Goal: Find specific page/section: Find specific page/section

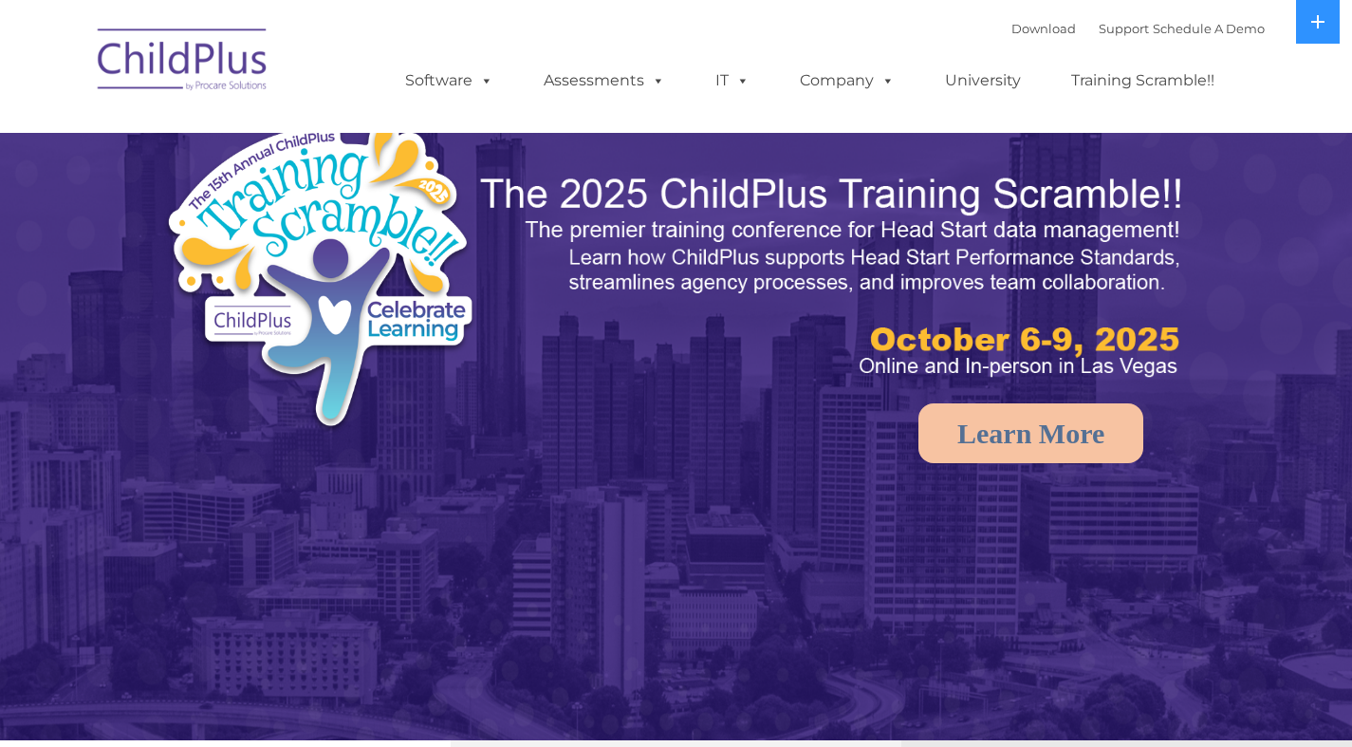
select select "MEDIUM"
click at [1318, 22] on icon at bounding box center [1318, 21] width 13 height 13
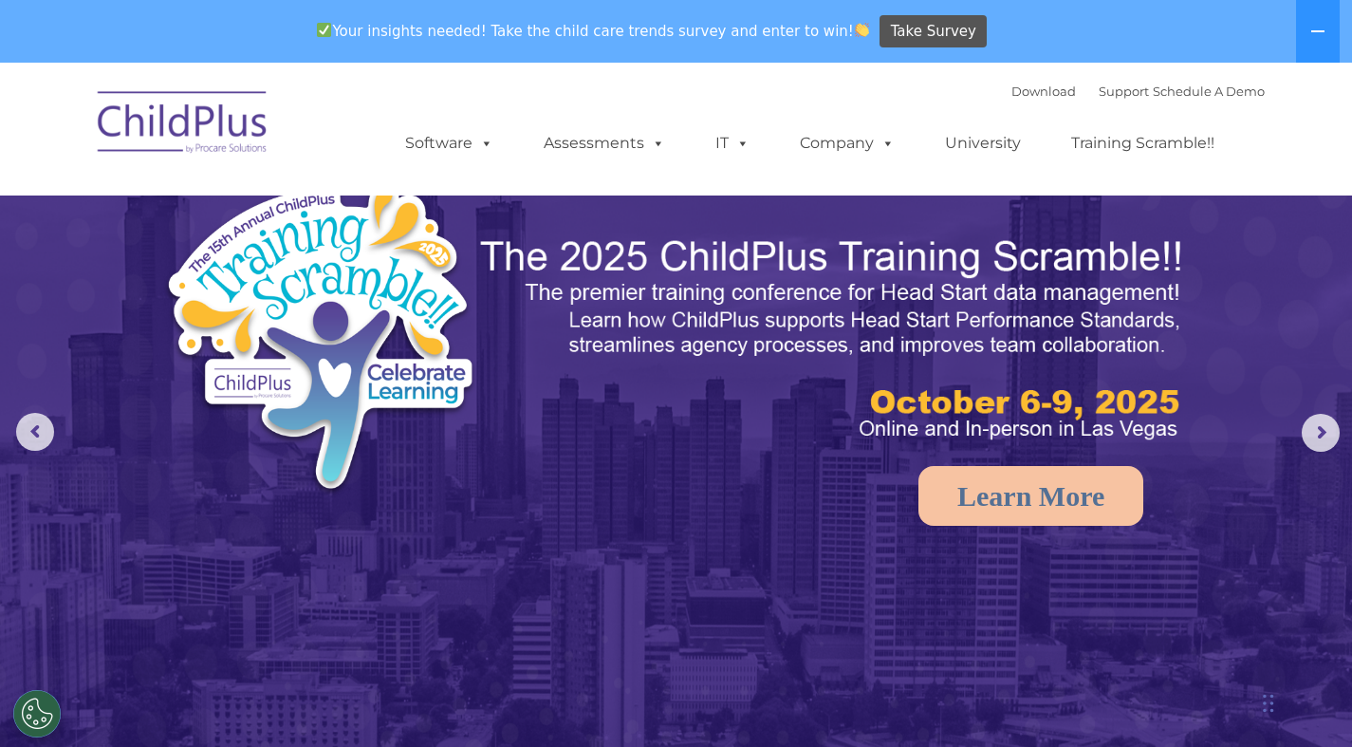
click at [1318, 31] on icon at bounding box center [1318, 31] width 13 height 2
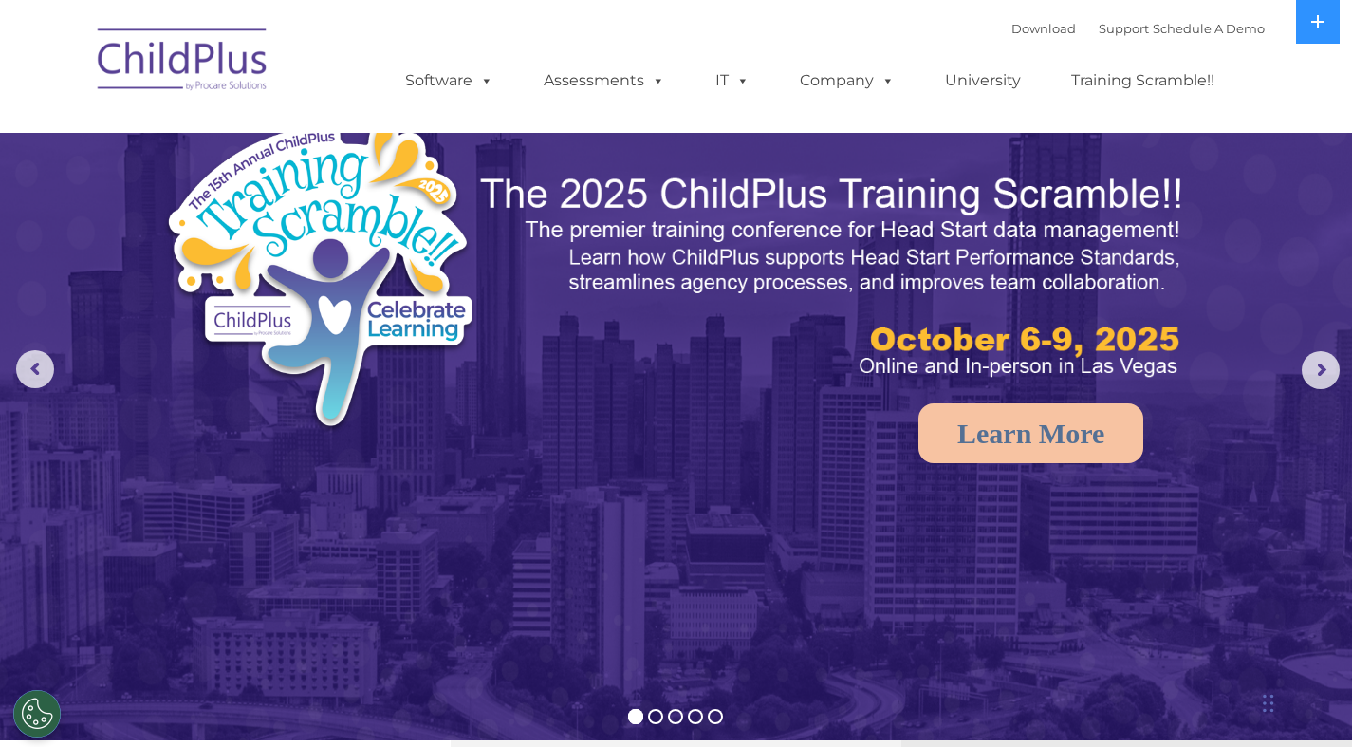
click at [474, 88] on span at bounding box center [483, 80] width 21 height 18
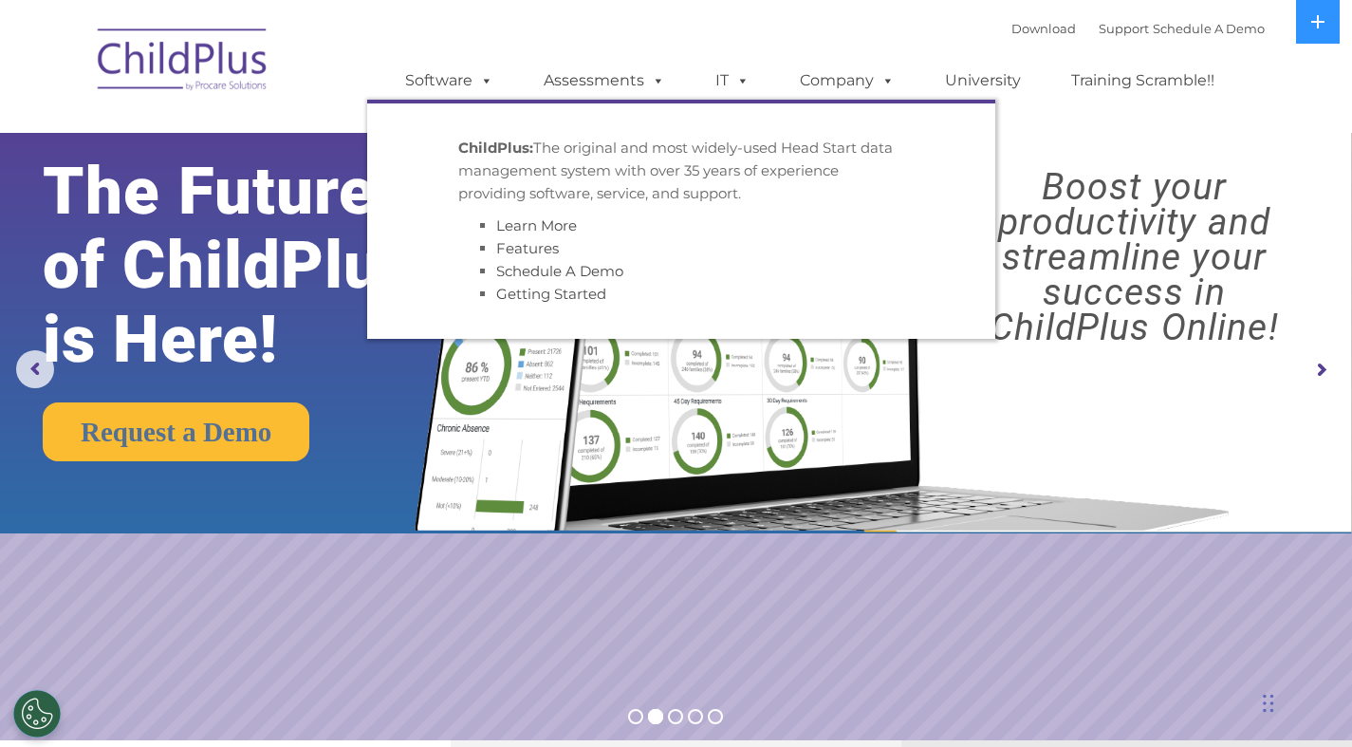
click at [874, 81] on span at bounding box center [884, 80] width 21 height 18
